Goal: Transaction & Acquisition: Purchase product/service

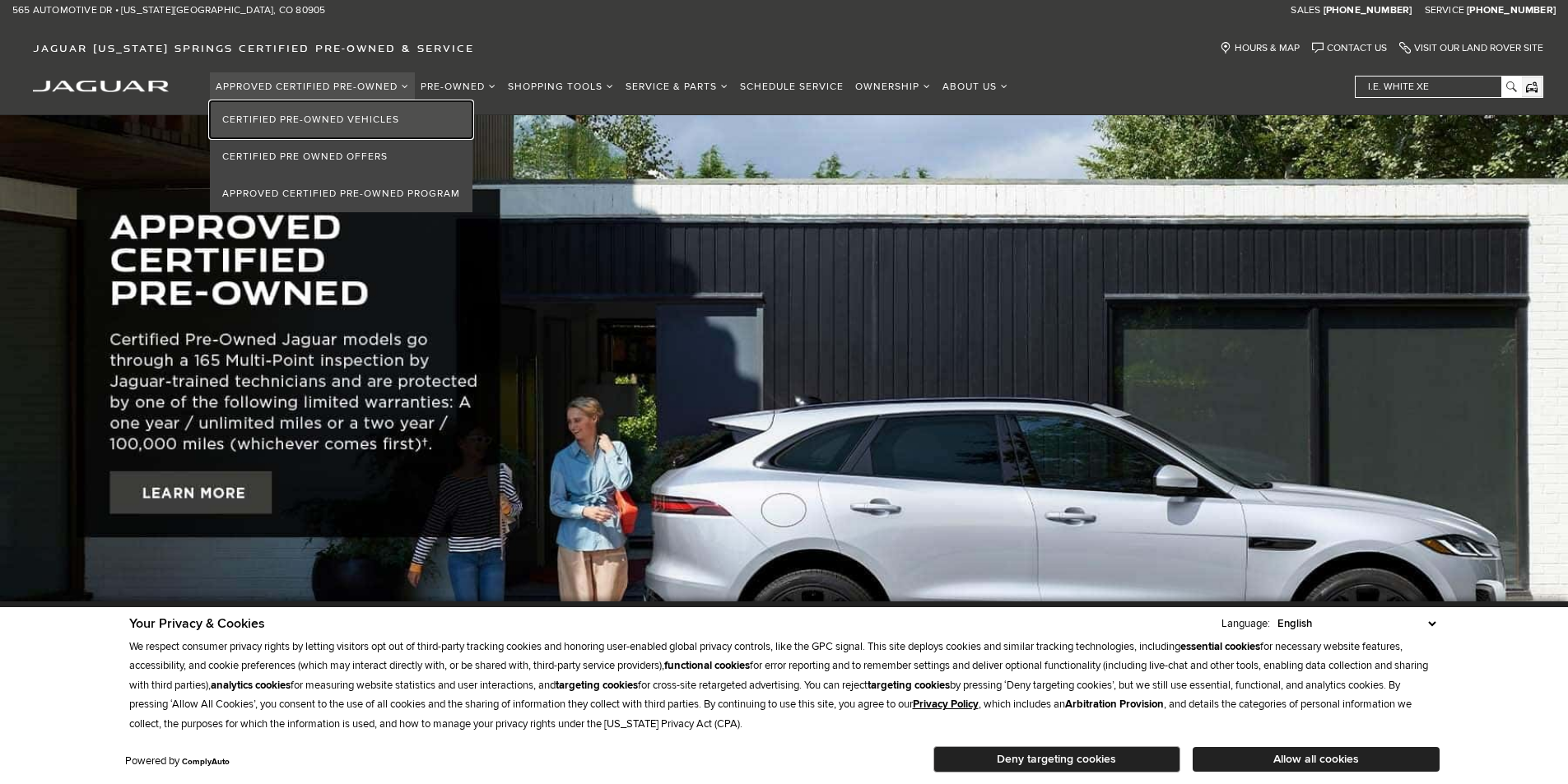
click at [313, 114] on link "Certified Pre-Owned Vehicles" at bounding box center [342, 119] width 263 height 37
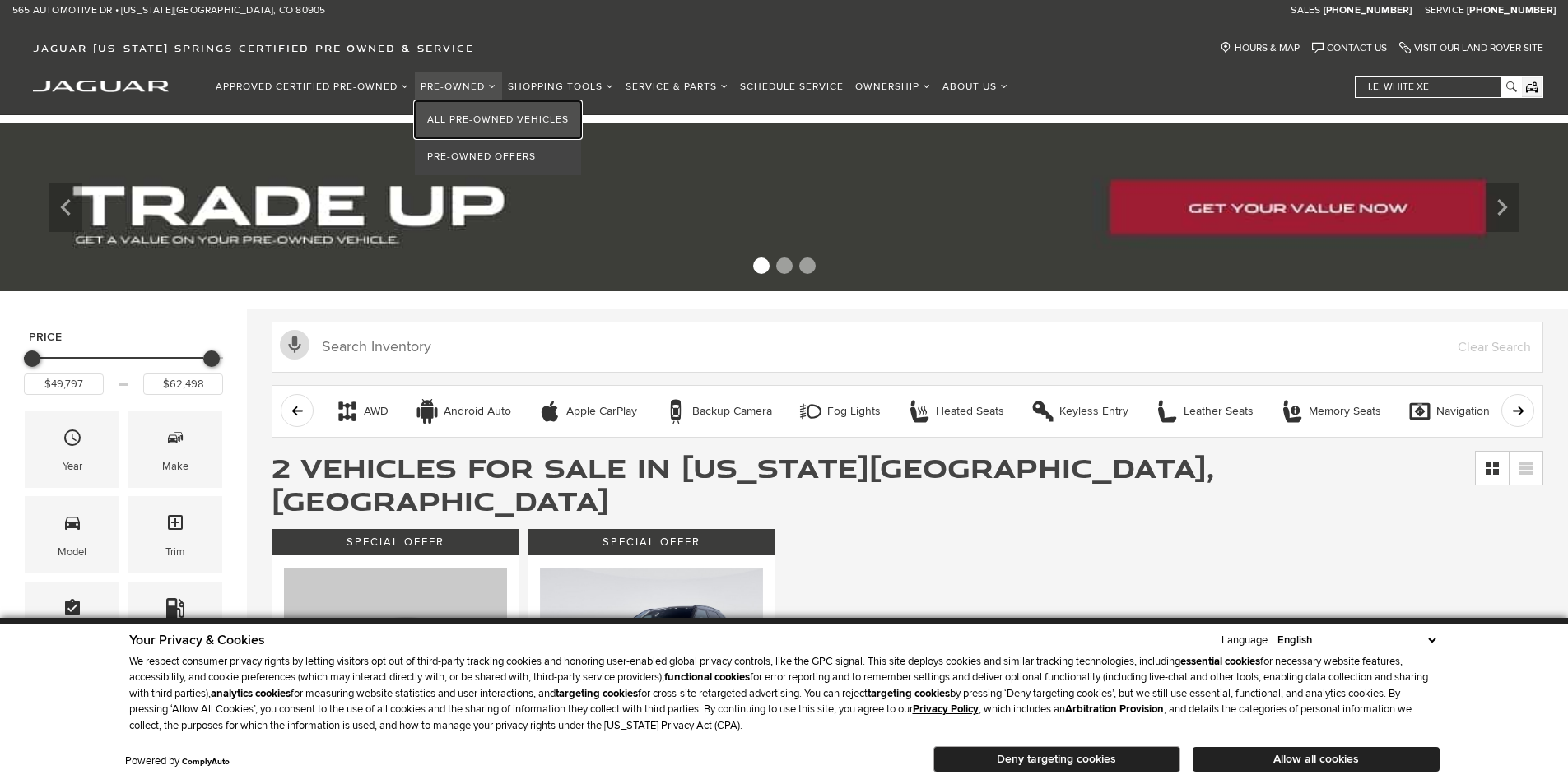
click at [441, 115] on link "All Pre-Owned Vehicles" at bounding box center [498, 119] width 166 height 37
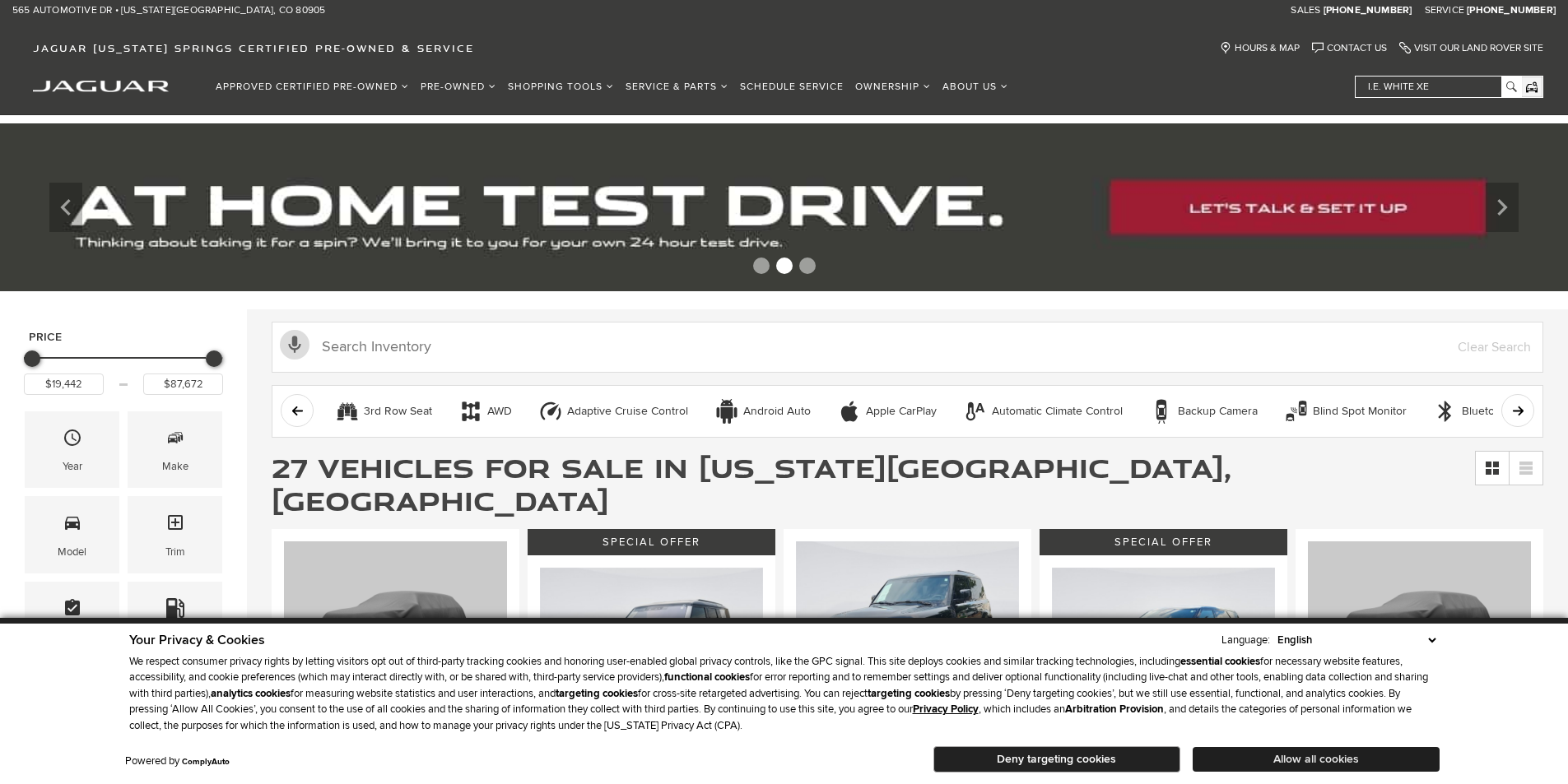
click at [1267, 755] on button "Allow all cookies" at bounding box center [1316, 759] width 247 height 25
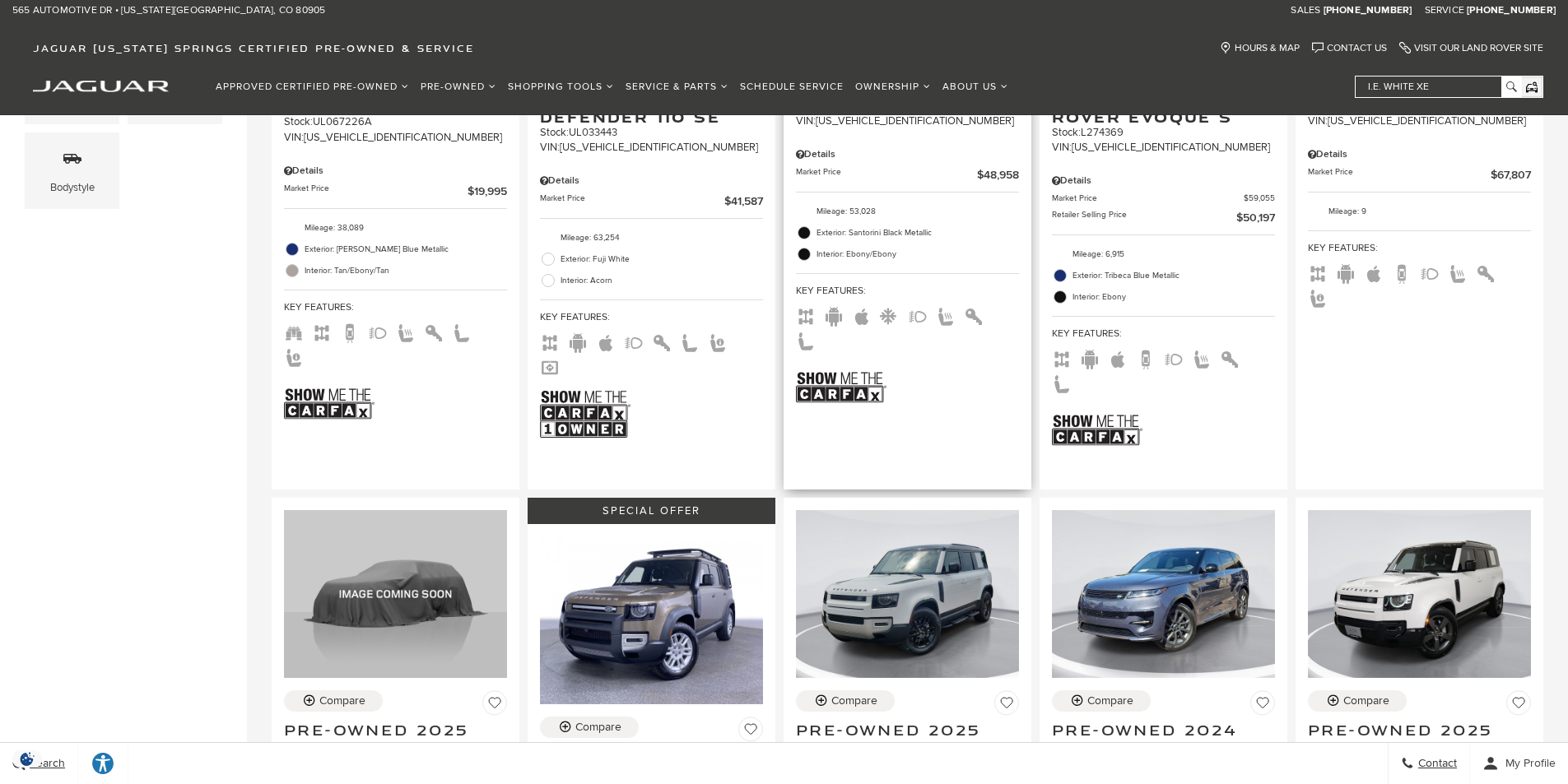
scroll to position [741, 0]
